Goal: Information Seeking & Learning: Find specific fact

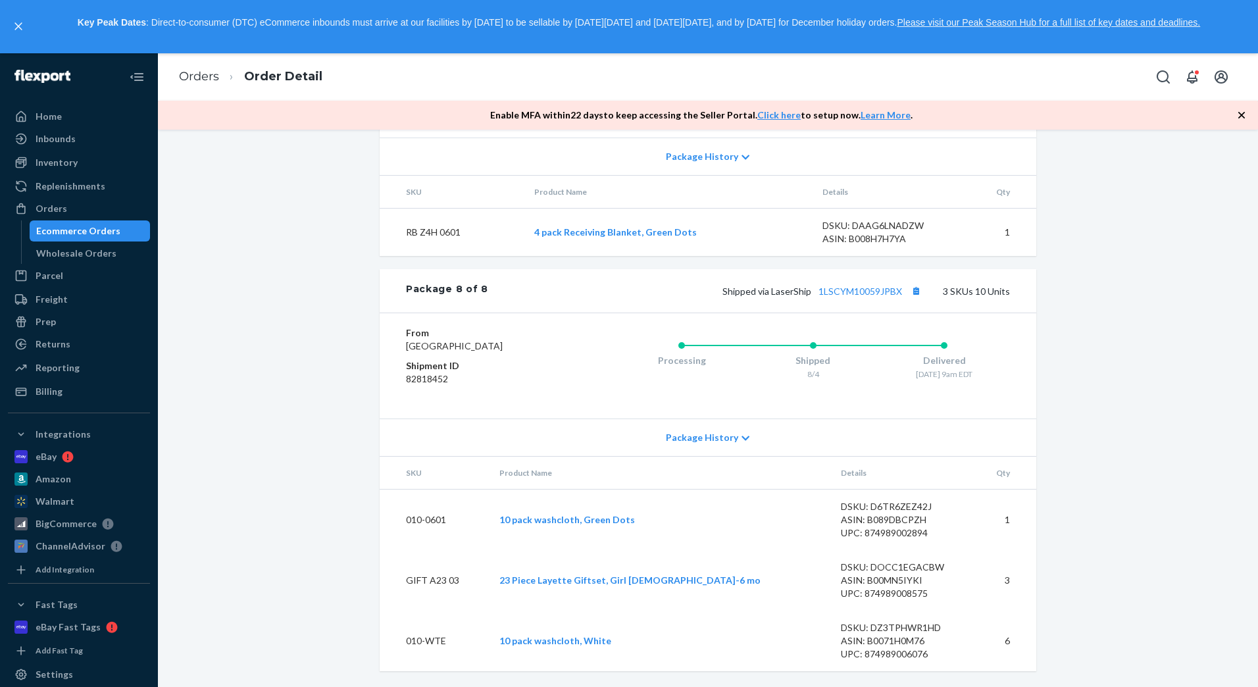
scroll to position [6353, 0]
click at [880, 286] on link "1LSCYM10059JPBX" at bounding box center [860, 291] width 84 height 11
drag, startPoint x: 452, startPoint y: 526, endPoint x: 397, endPoint y: 514, distance: 56.7
click at [397, 514] on td "010-0601" at bounding box center [434, 519] width 109 height 61
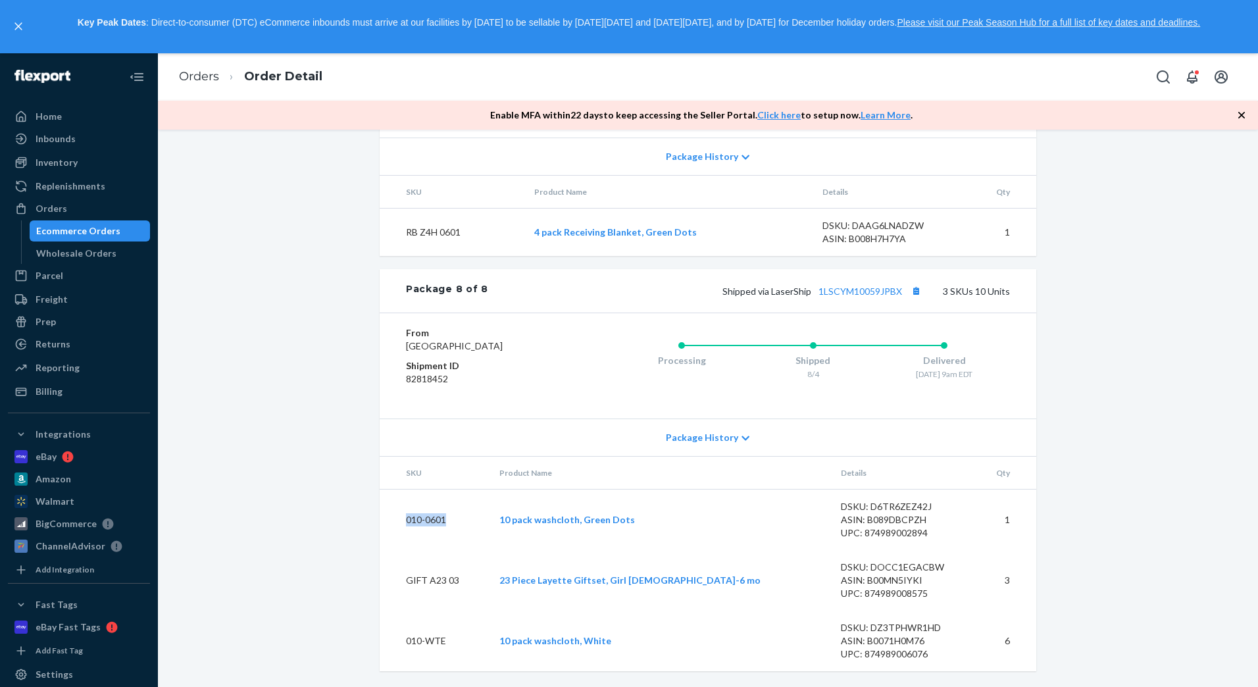
copy td "010-0601"
drag, startPoint x: 472, startPoint y: 585, endPoint x: 403, endPoint y: 578, distance: 68.8
click at [403, 578] on td "GIFT A23 03" at bounding box center [434, 580] width 109 height 61
copy td "GIFT A23 03"
drag, startPoint x: 443, startPoint y: 643, endPoint x: 401, endPoint y: 641, distance: 42.2
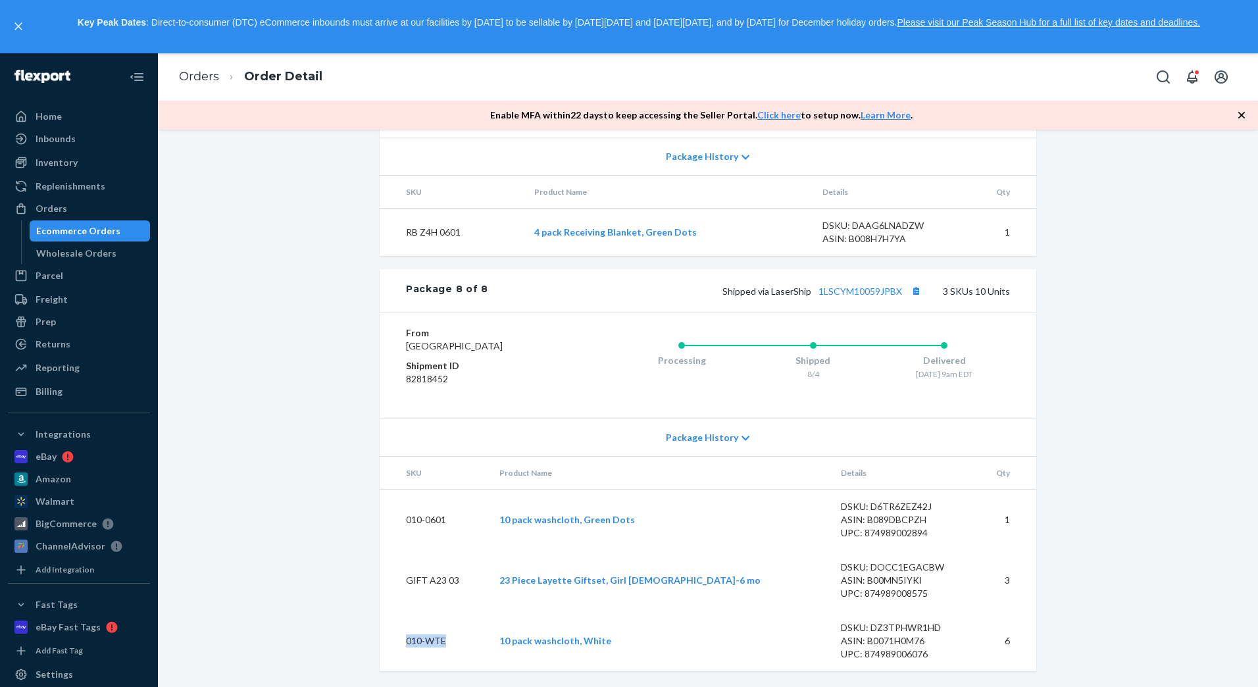
click at [401, 641] on td "010-WTE" at bounding box center [434, 641] width 109 height 61
copy td "010-WTE"
